Goal: Find specific page/section: Find specific page/section

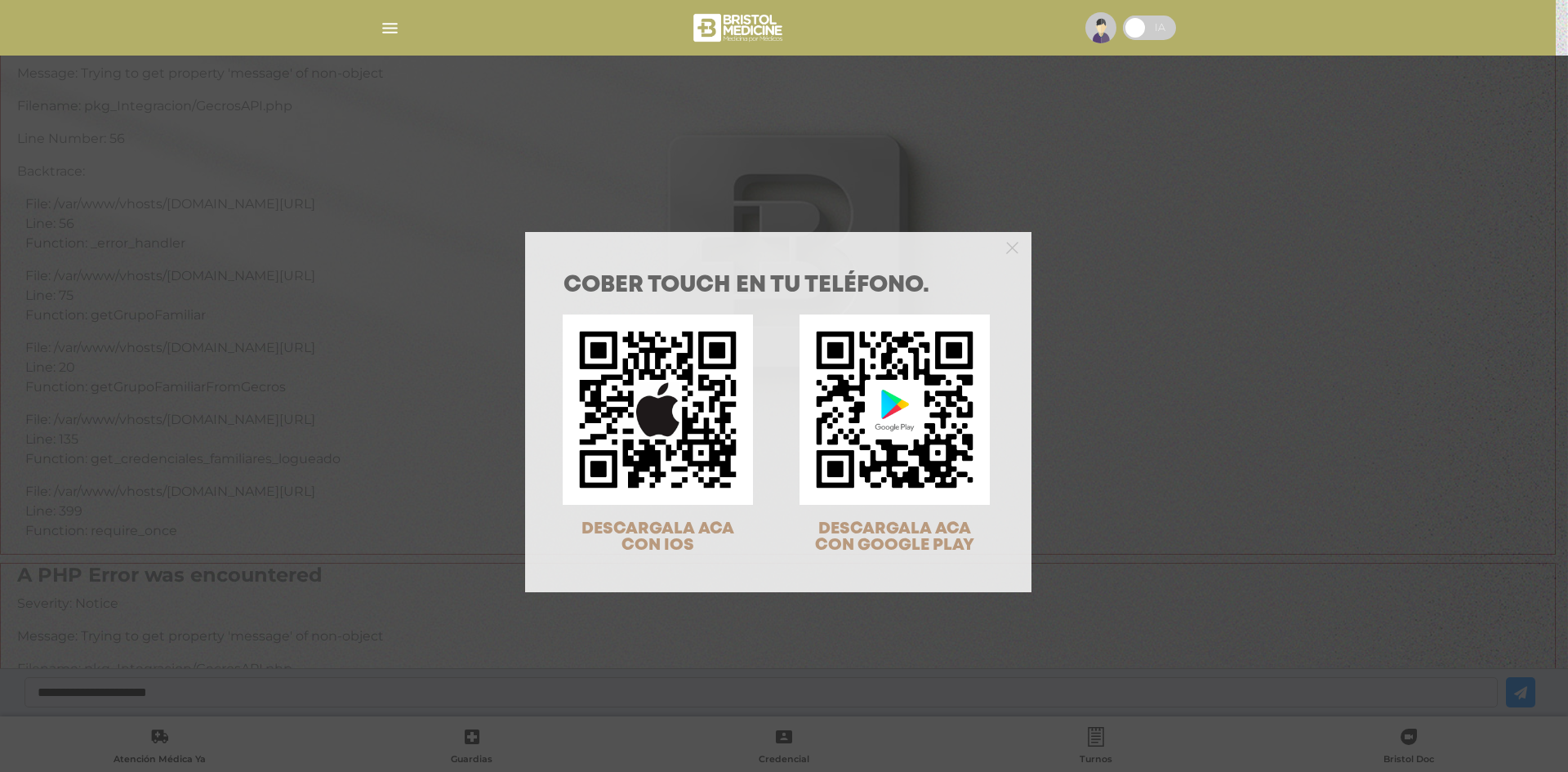
click at [943, 191] on div "COBER TOUCH en tu teléfono. DESCARGALA ACA CON IOS DESCARGALA ACA CON GOOGLE PL…" at bounding box center [784, 386] width 1568 height 772
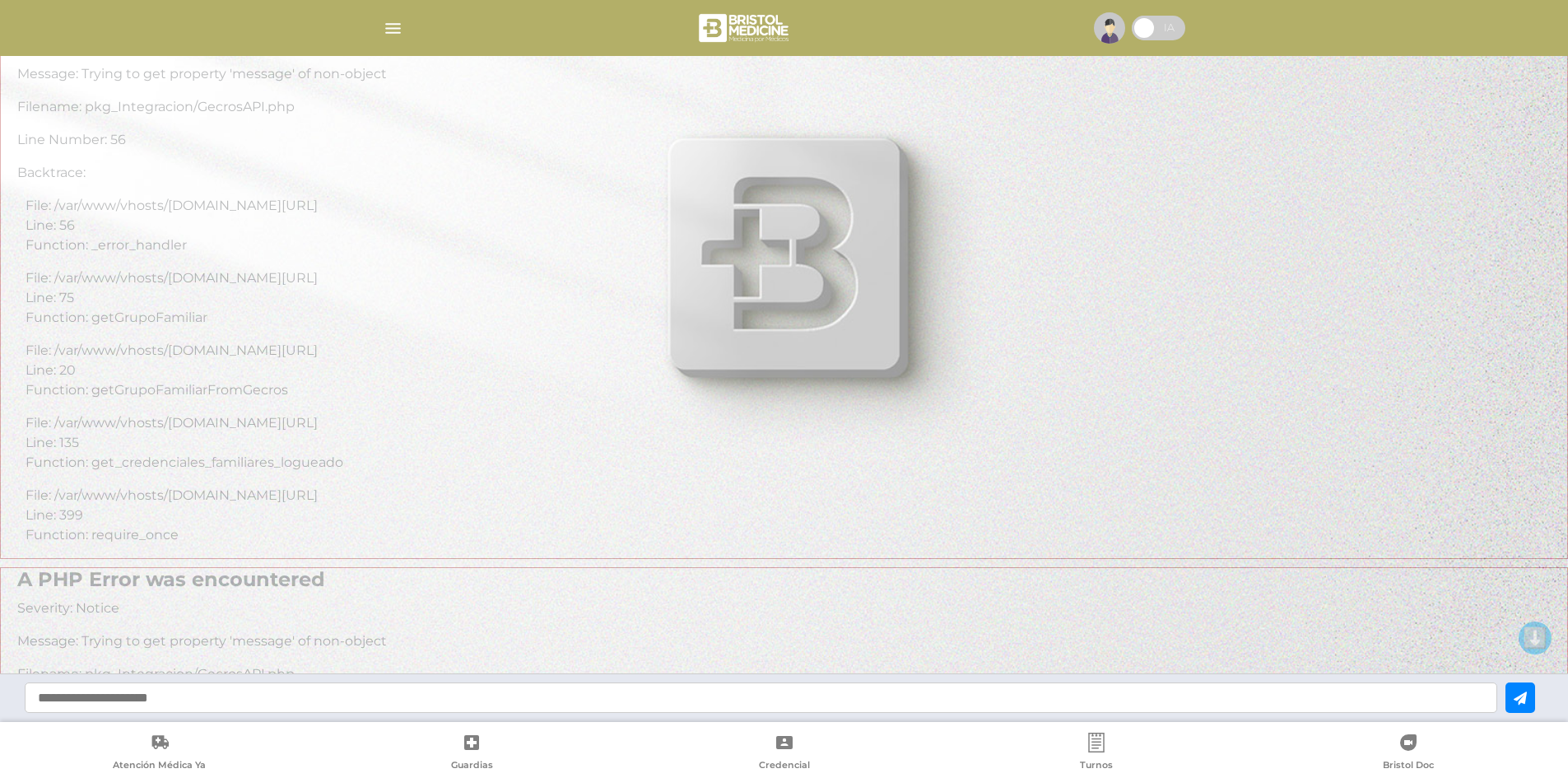
click at [435, 420] on div at bounding box center [784, 389] width 1568 height 778
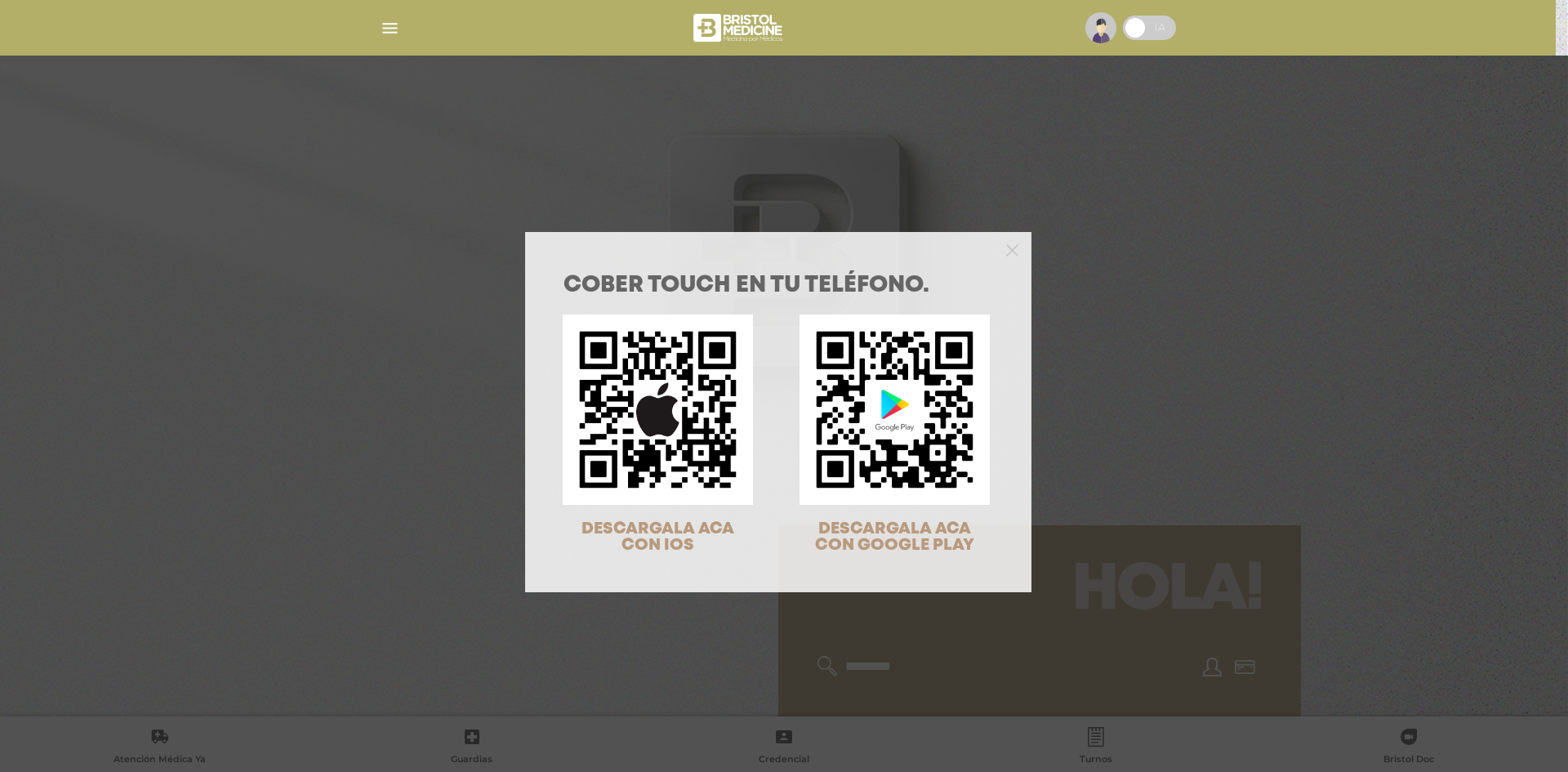
click at [755, 146] on div "COBER TOUCH en tu teléfono. DESCARGALA ACA CON IOS DESCARGALA ACA CON GOOGLE PL…" at bounding box center [784, 386] width 1568 height 772
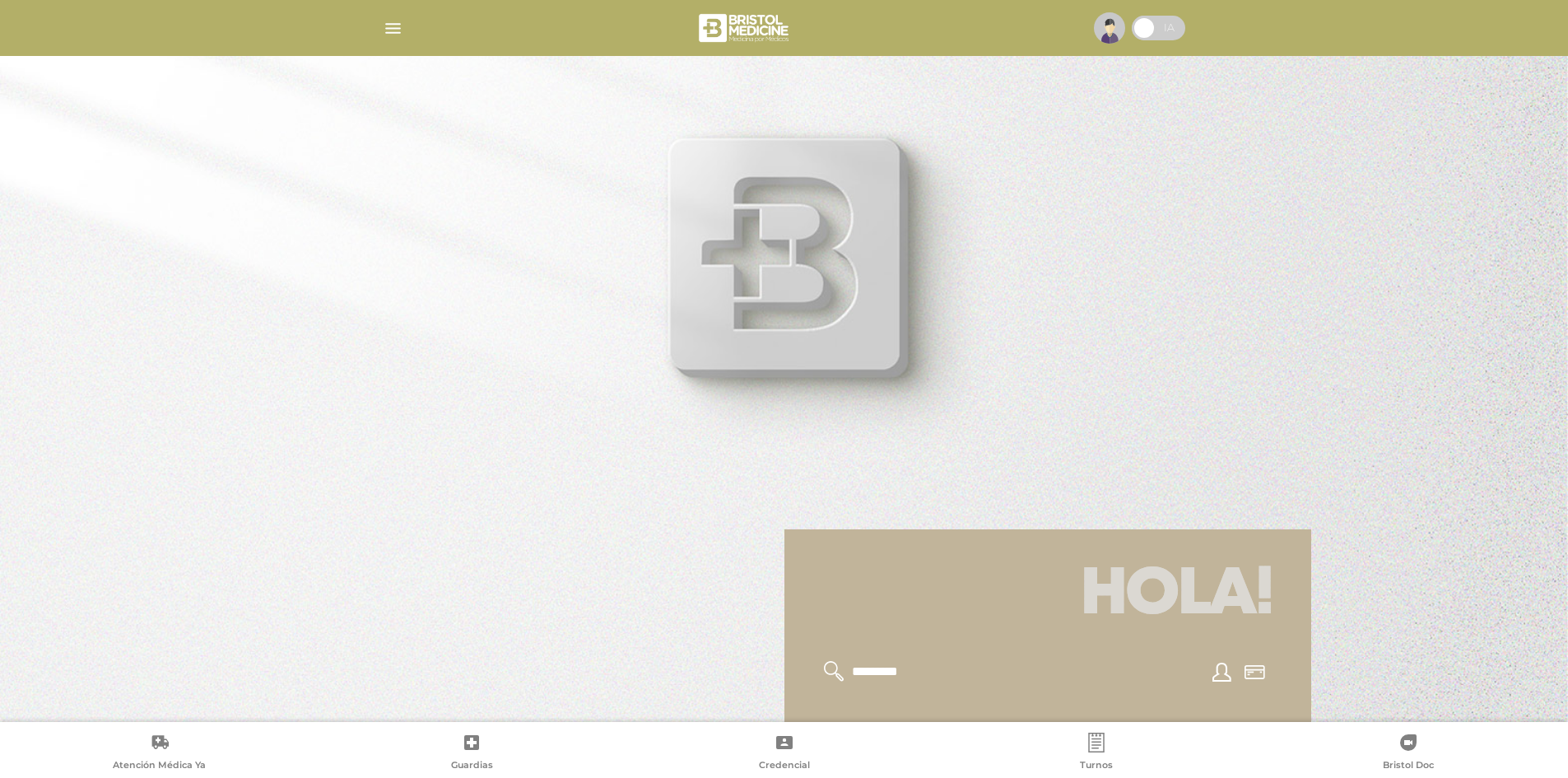
click at [1108, 32] on img at bounding box center [1110, 28] width 31 height 31
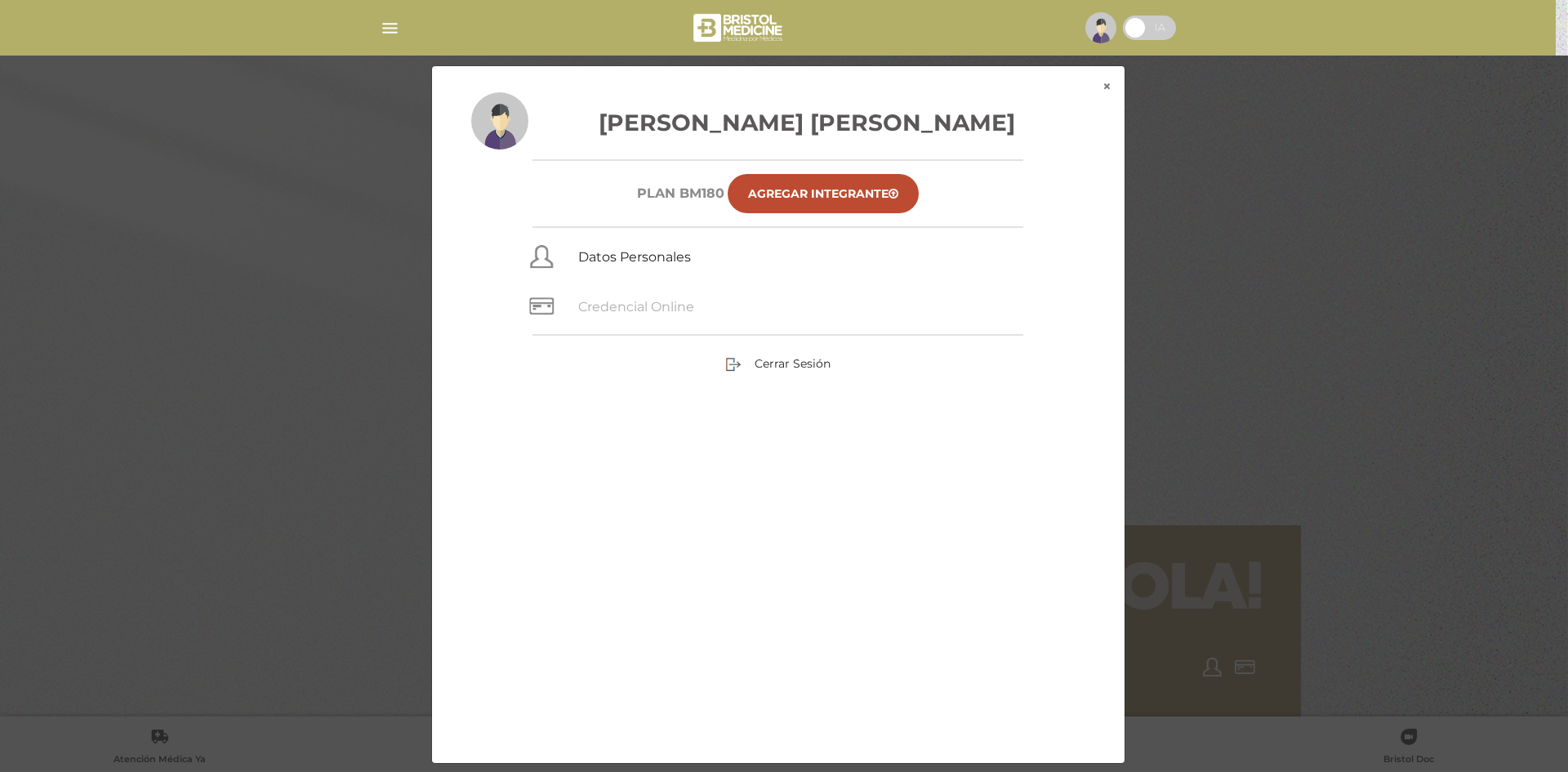
click at [642, 309] on link "Credencial Online" at bounding box center [636, 307] width 116 height 16
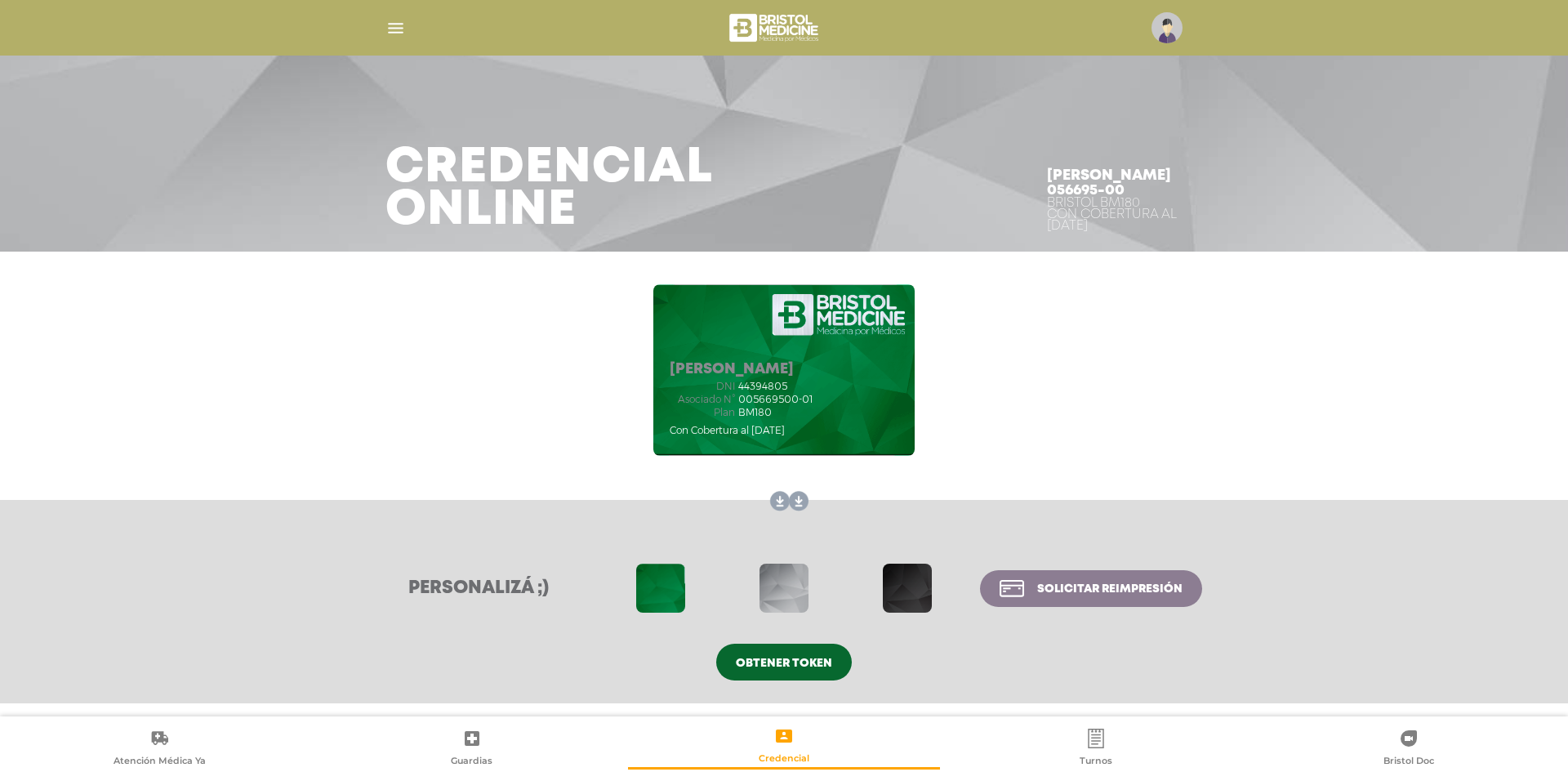
drag, startPoint x: 842, startPoint y: 392, endPoint x: 498, endPoint y: 392, distance: 344.0
click at [508, 392] on div "Molina Brisa Ailen Nazareth dni 44394805 Asociado N° 005669500-01 Plan BM180" at bounding box center [784, 370] width 836 height 204
